Goal: Task Accomplishment & Management: Use online tool/utility

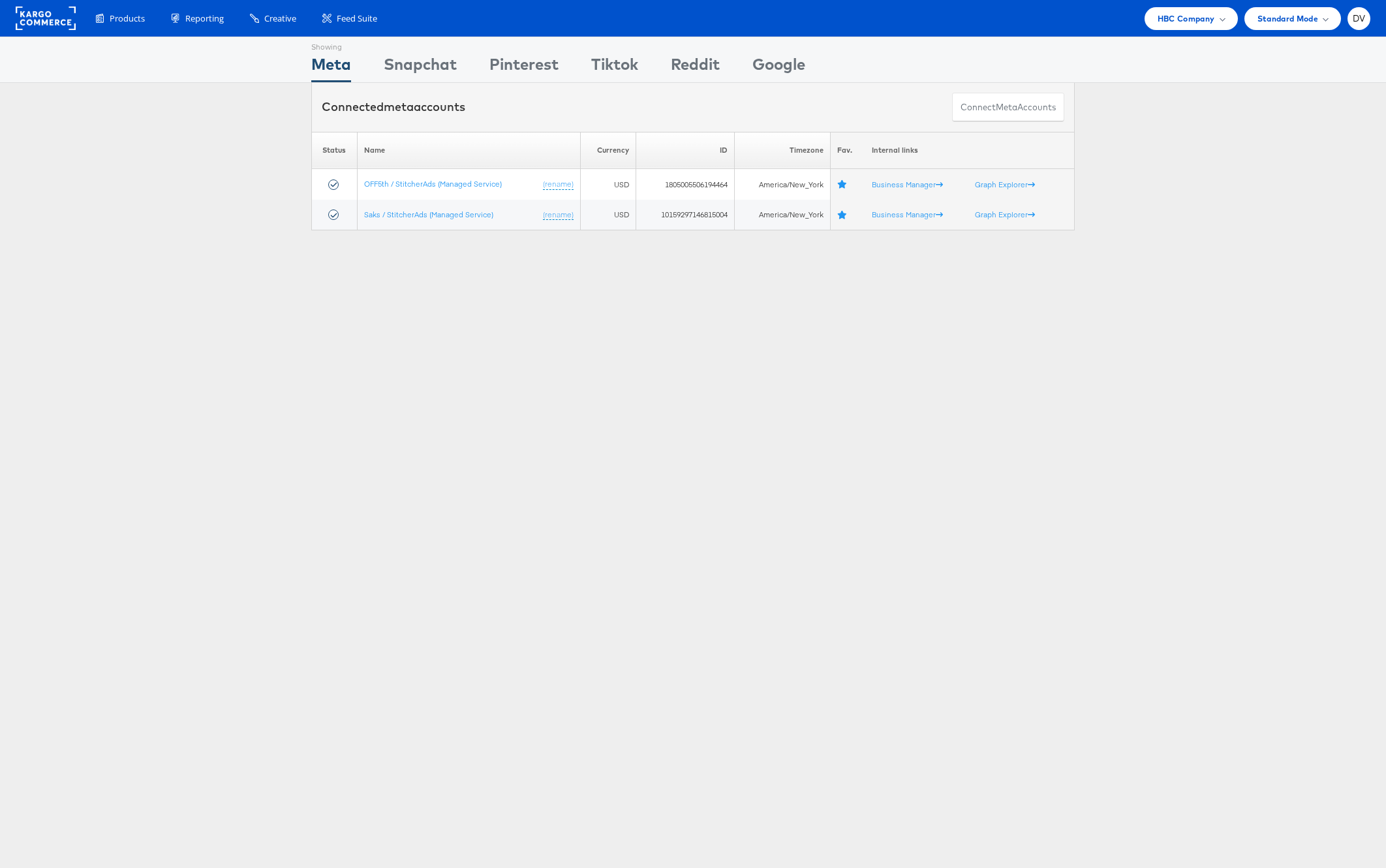
click at [1162, 29] on div "Products Product Catalogs Enhance Your Product Catalog, Map Them to Publishers,…" at bounding box center [693, 18] width 1386 height 37
click at [1170, 19] on span "HBC Company" at bounding box center [1187, 18] width 57 height 14
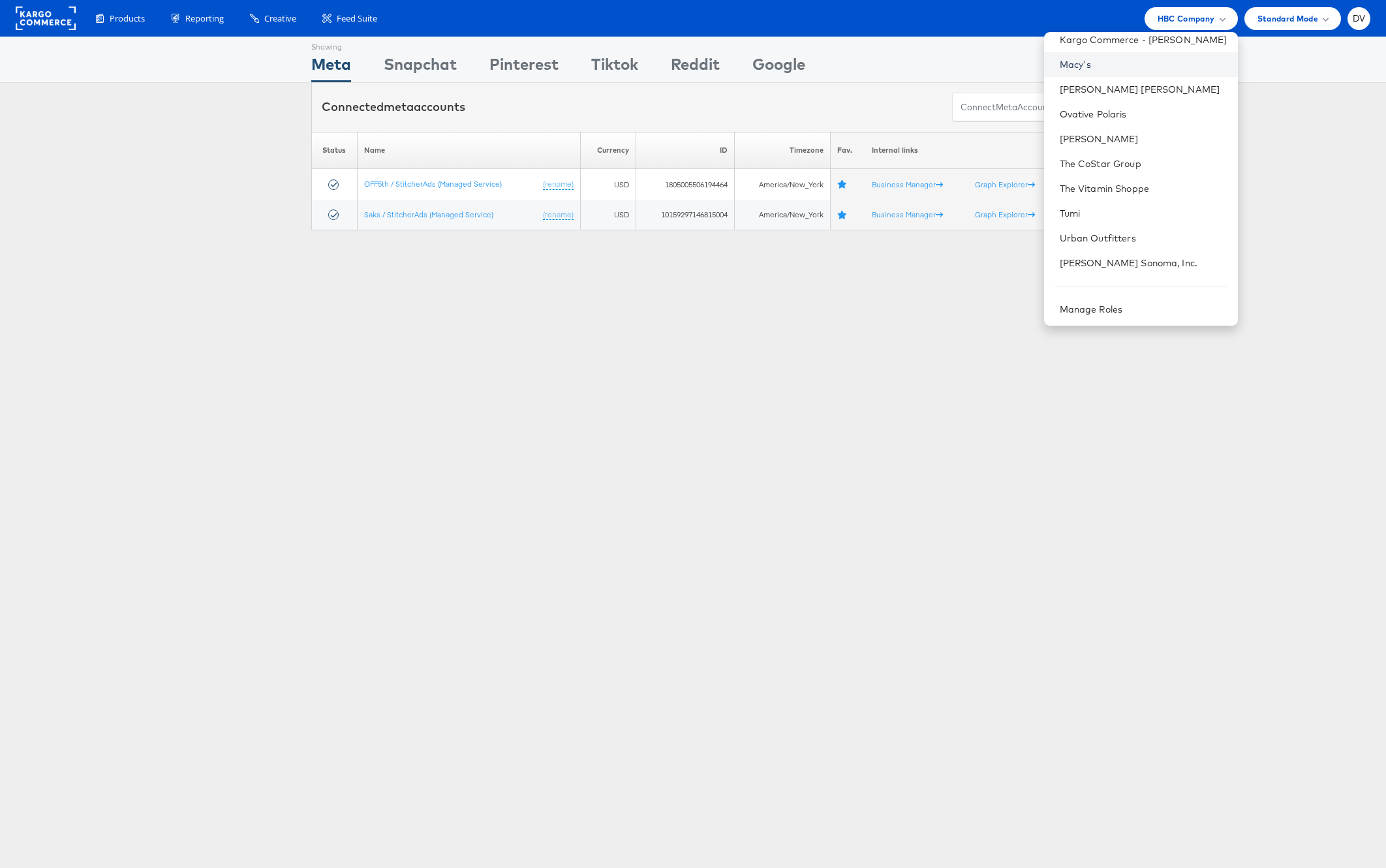
scroll to position [184, 0]
click at [1142, 236] on link "Urban Outfitters" at bounding box center [1144, 237] width 168 height 13
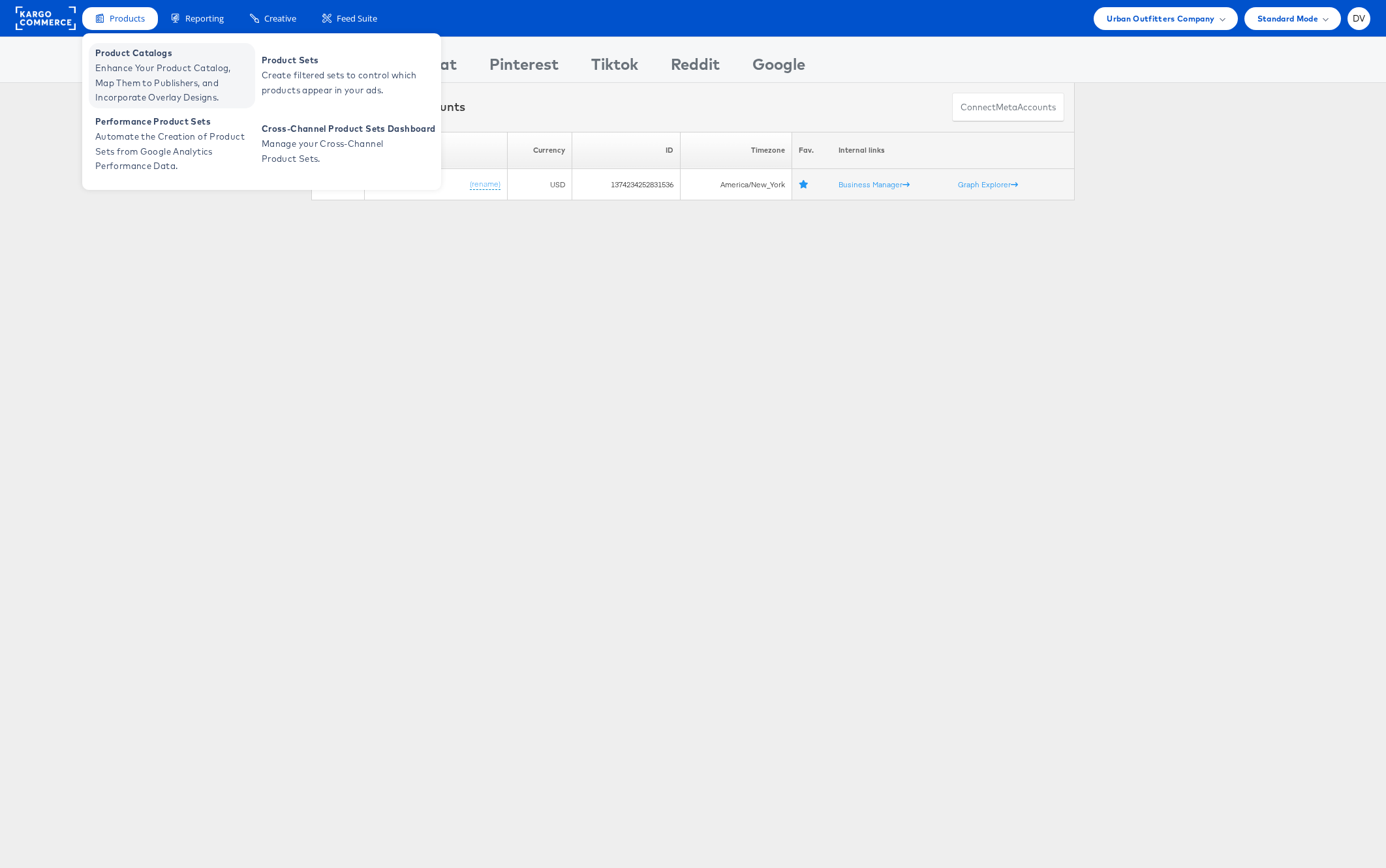
click at [149, 59] on span "Product Catalogs" at bounding box center [174, 53] width 157 height 15
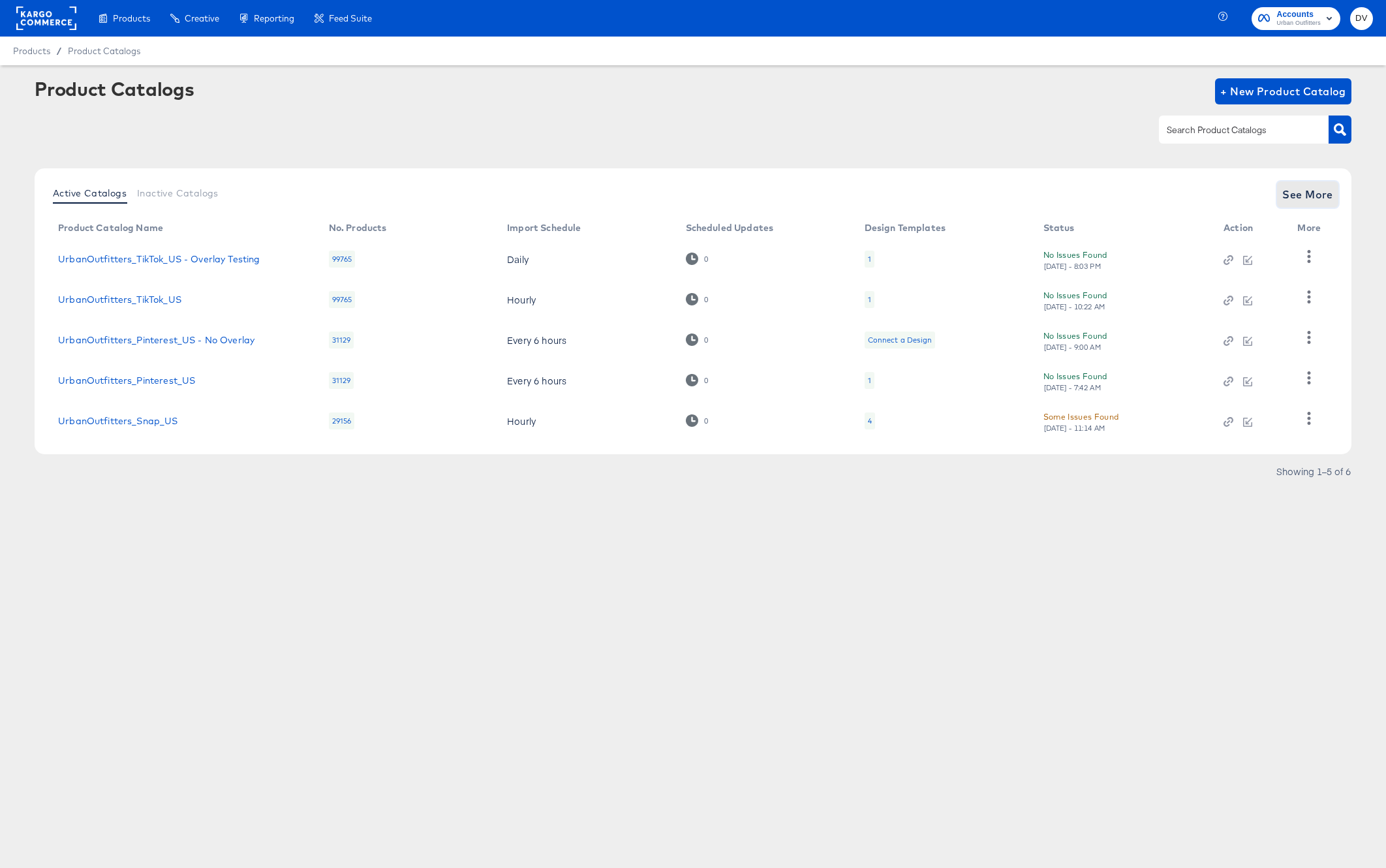
click at [1300, 189] on span "See More" at bounding box center [1308, 194] width 51 height 18
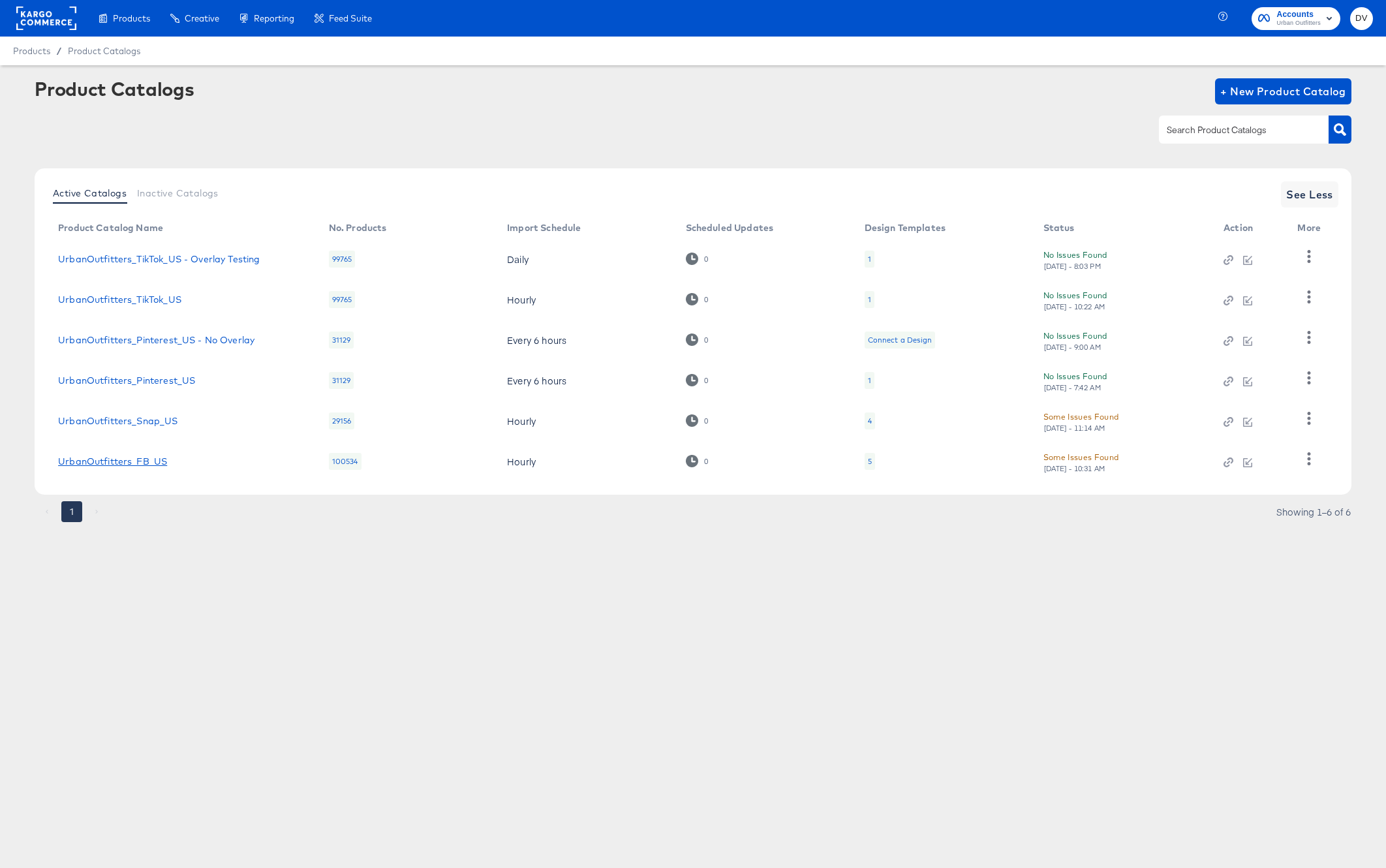
click at [112, 458] on link "UrbanOutfitters_FB_US" at bounding box center [113, 461] width 109 height 10
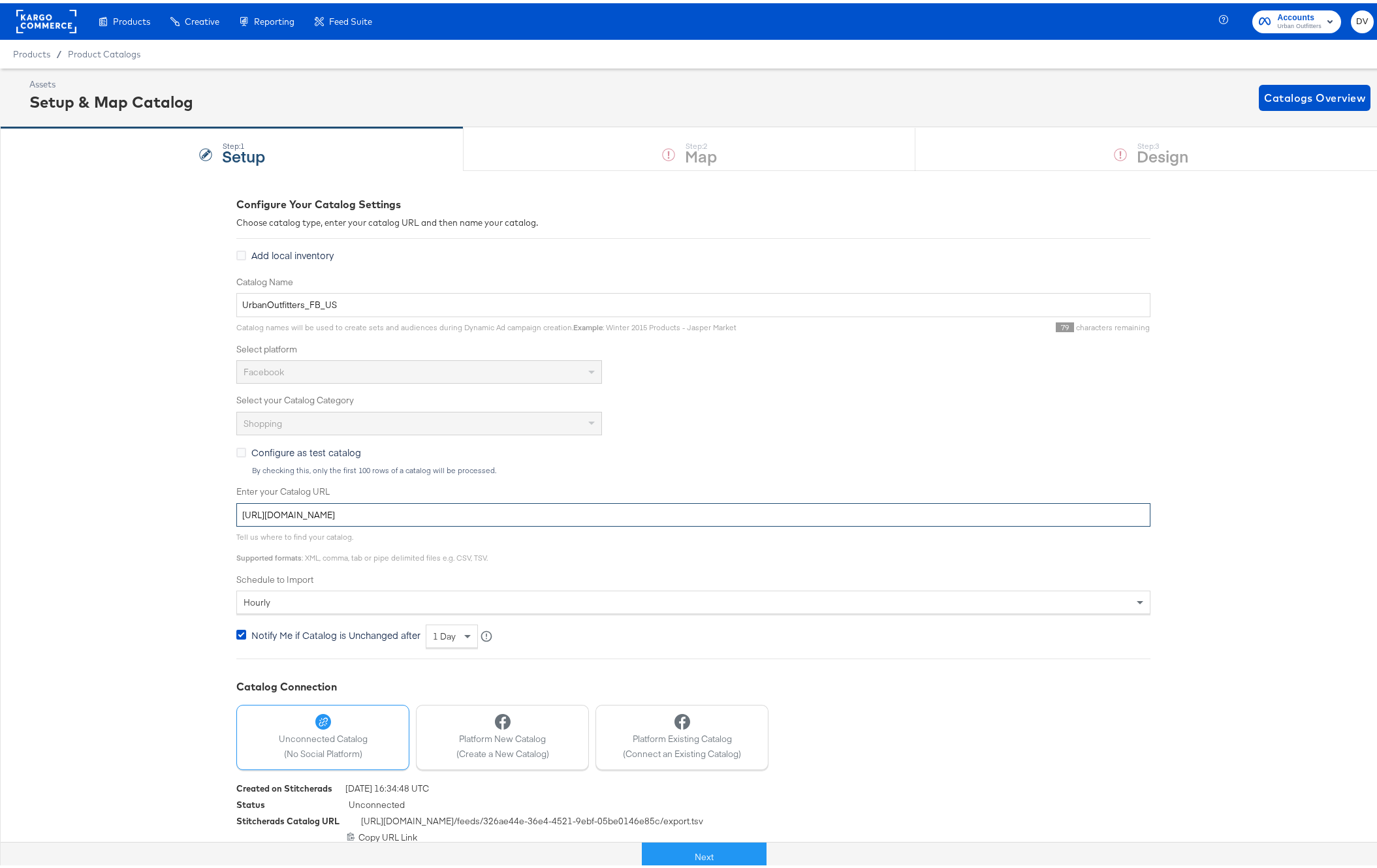
click at [548, 515] on input "https://ace.stitcherads.com/exports/872/universal/none/universal/export.tsv.gz" at bounding box center [693, 512] width 914 height 24
click at [53, 13] on rect at bounding box center [46, 18] width 60 height 23
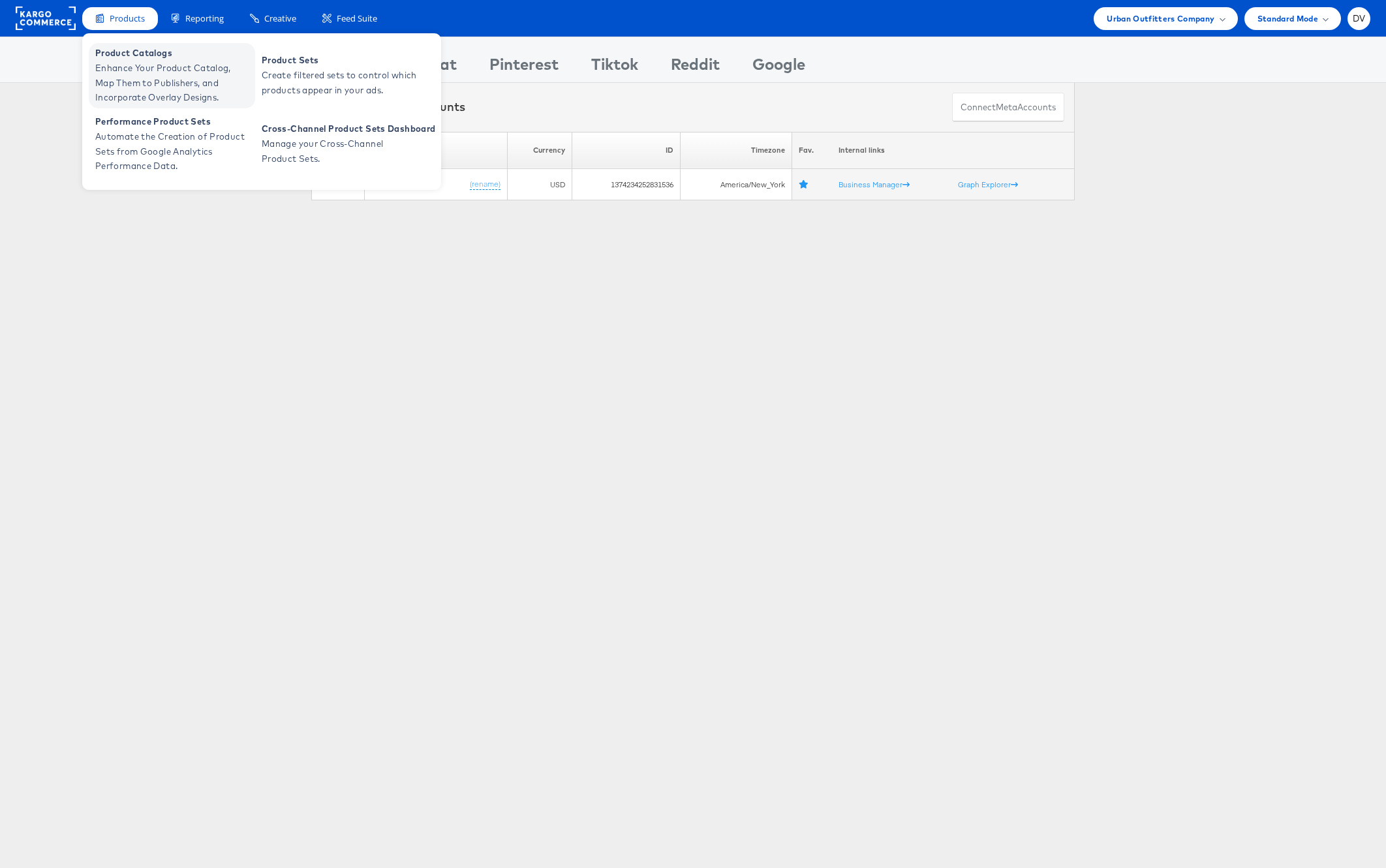
click at [146, 66] on span "Enhance Your Product Catalog, Map Them to Publishers, and Incorporate Overlay D…" at bounding box center [174, 83] width 157 height 44
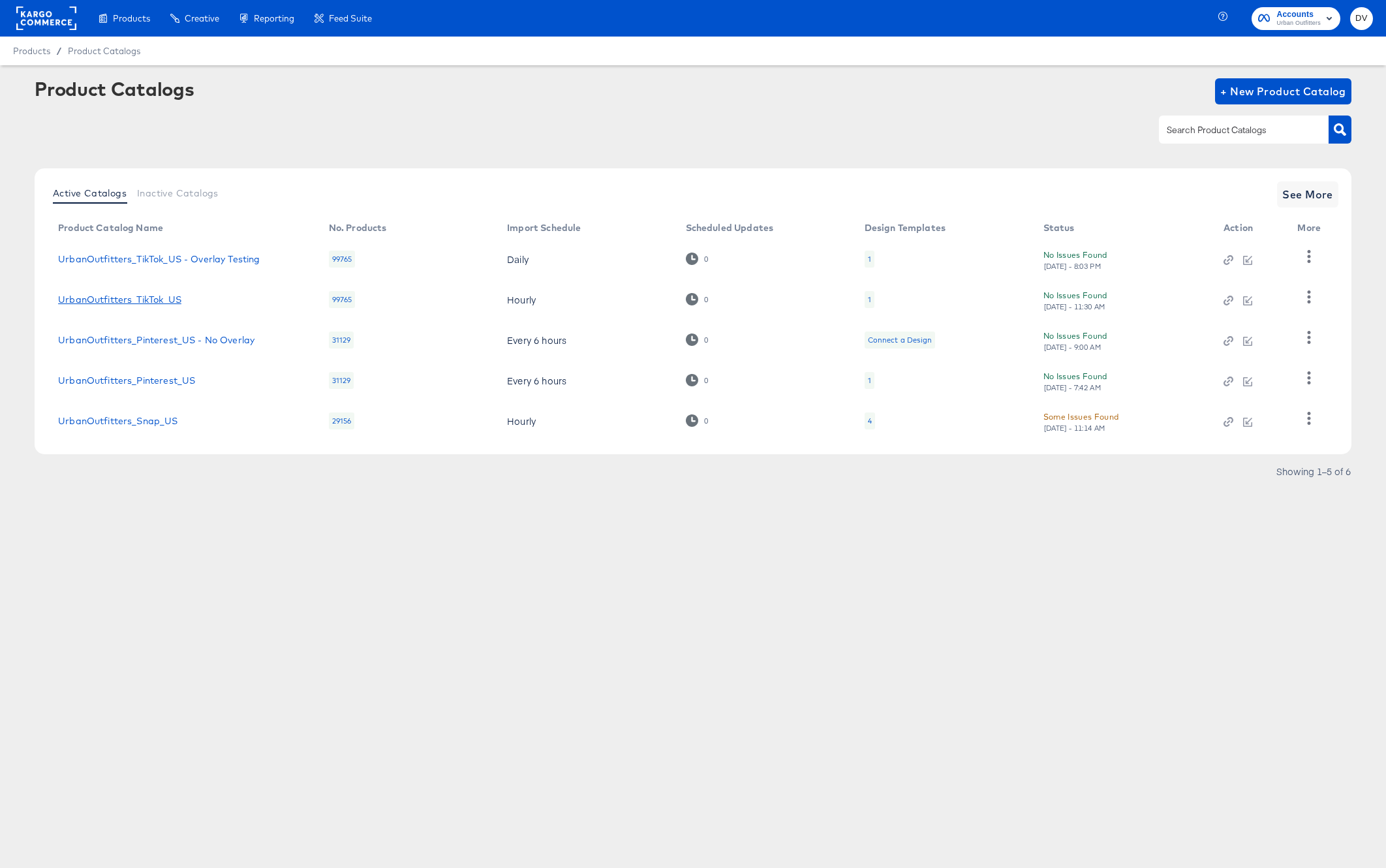
click at [161, 304] on link "UrbanOutfitters_TikTok_US" at bounding box center [119, 299] width 124 height 10
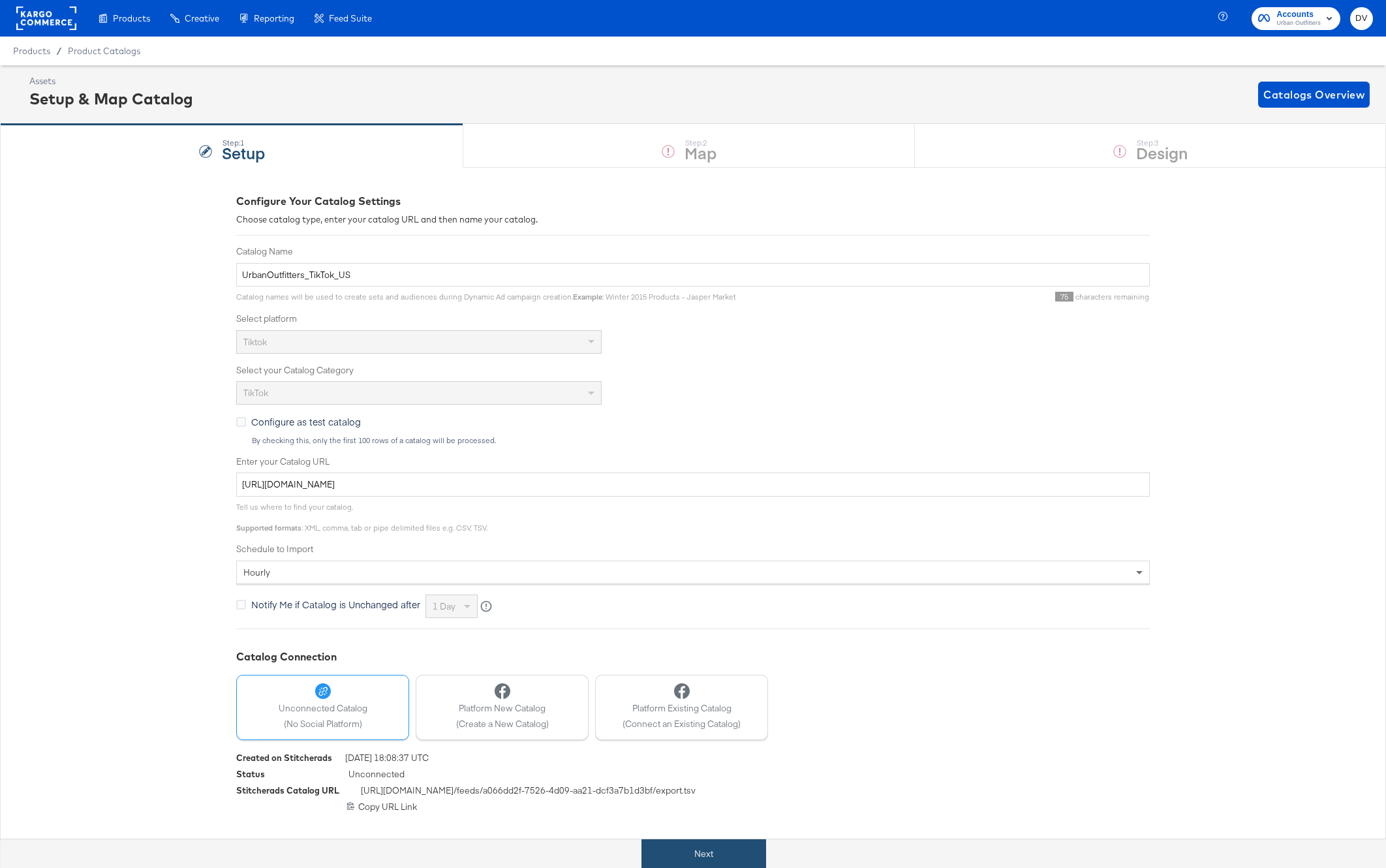
click at [682, 854] on button "Next" at bounding box center [704, 854] width 125 height 29
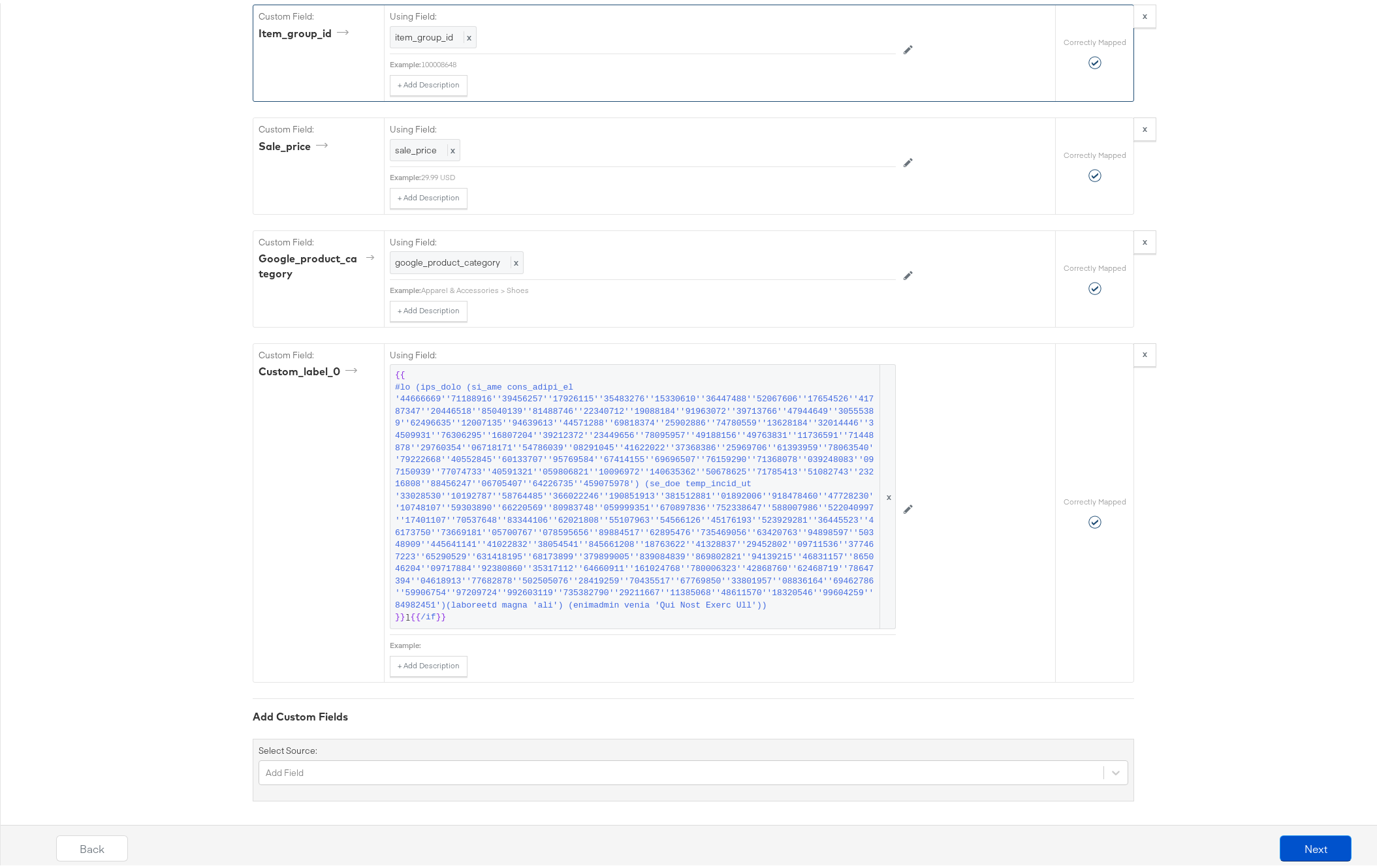
scroll to position [1587, 0]
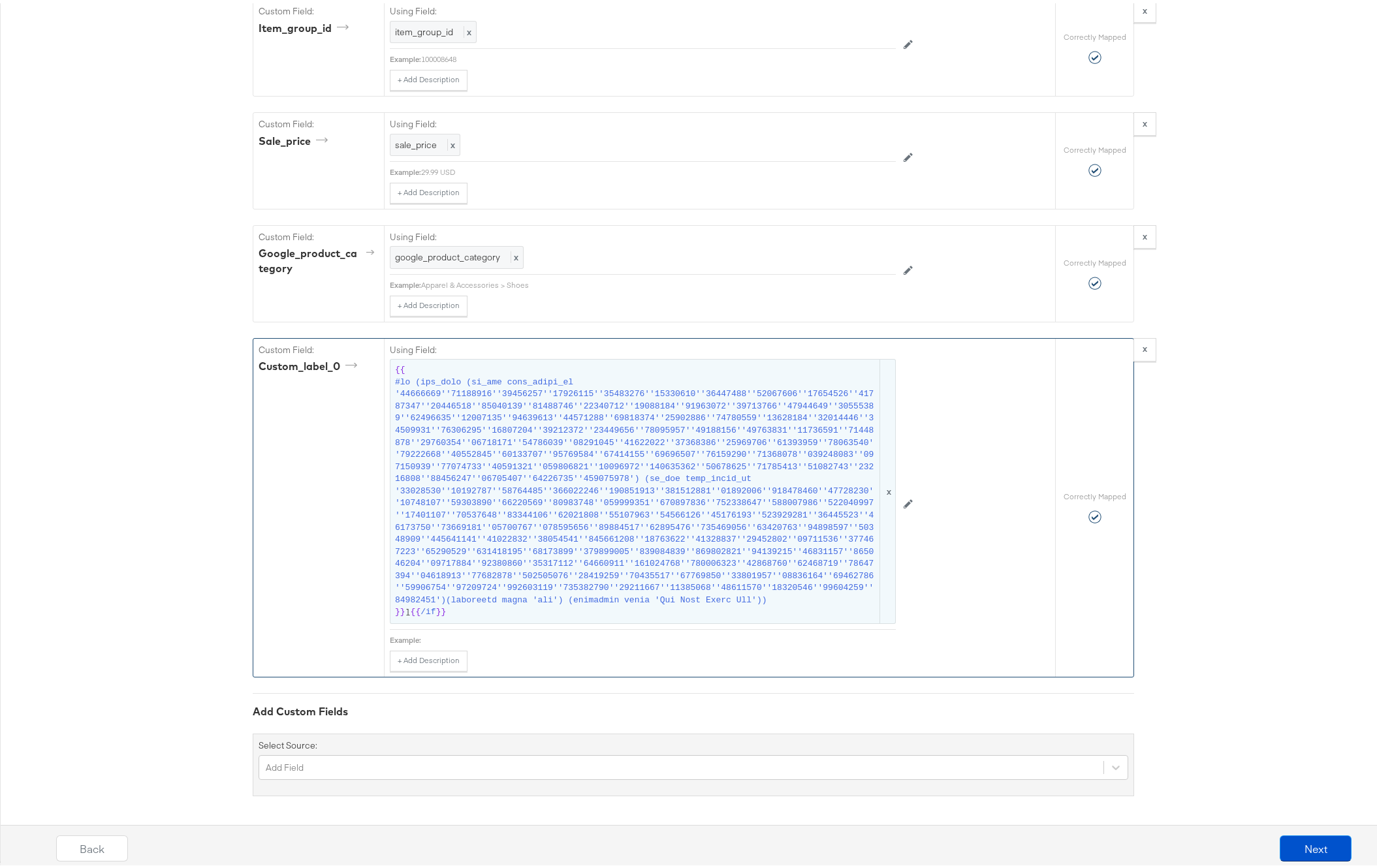
click at [573, 548] on span at bounding box center [636, 489] width 483 height 231
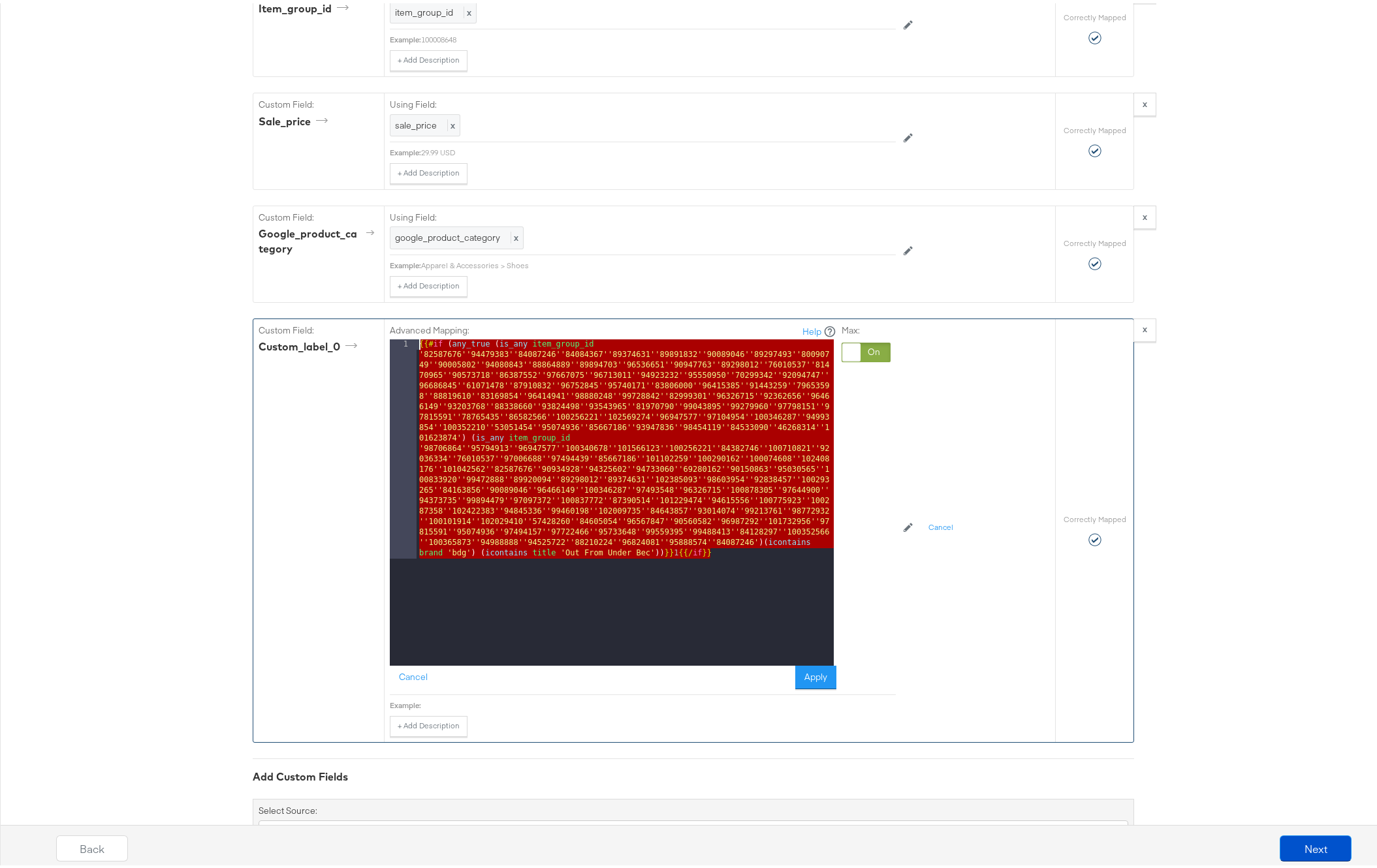
drag, startPoint x: 711, startPoint y: 566, endPoint x: 292, endPoint y: 353, distance: 470.0
click at [292, 353] on div "Custom Field: custom_label_0 Advanced Mapping: Help 1 {{# if ( any_true ( is_an…" at bounding box center [654, 527] width 801 height 423
click at [406, 686] on button "Cancel" at bounding box center [413, 674] width 47 height 23
